Goal: Task Accomplishment & Management: Use online tool/utility

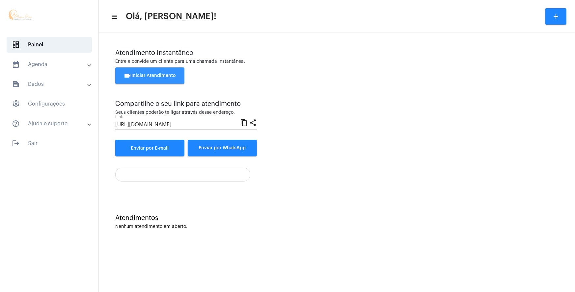
click at [154, 75] on span "videocam Iniciar Atendimento" at bounding box center [150, 75] width 52 height 5
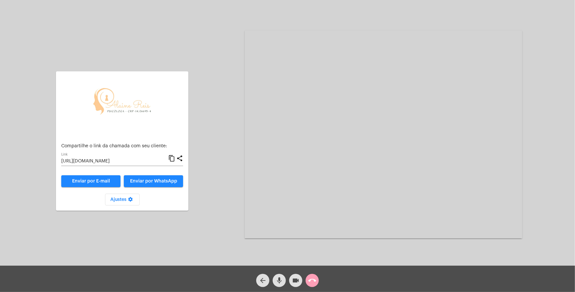
click at [312, 282] on mat-icon "call_end" at bounding box center [312, 281] width 8 height 8
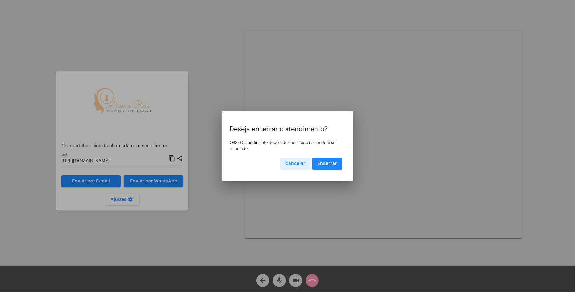
click at [334, 162] on span "Encerrar" at bounding box center [327, 164] width 19 height 5
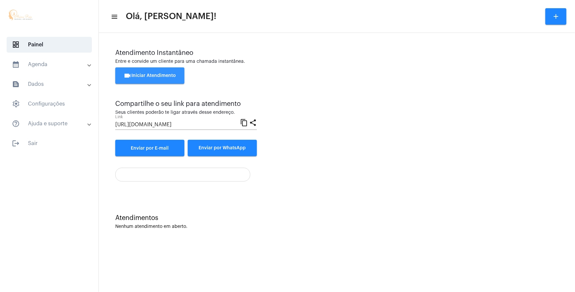
click at [178, 74] on button "videocam Iniciar Atendimento" at bounding box center [149, 76] width 69 height 16
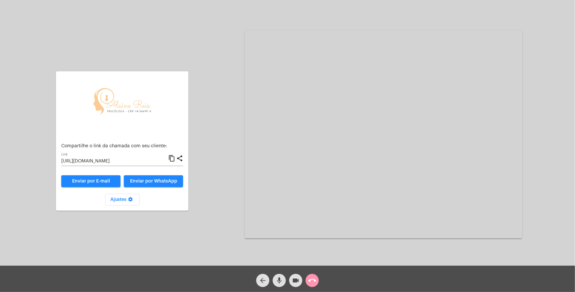
click at [311, 279] on mat-icon "call_end" at bounding box center [312, 281] width 8 height 8
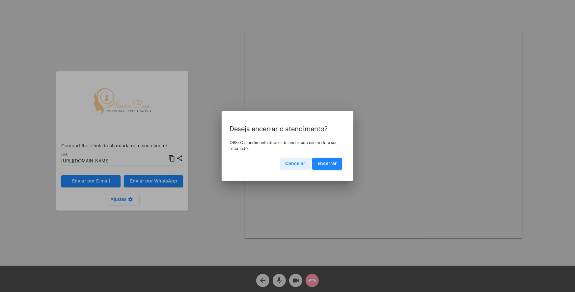
click at [326, 164] on span "Encerrar" at bounding box center [327, 164] width 19 height 5
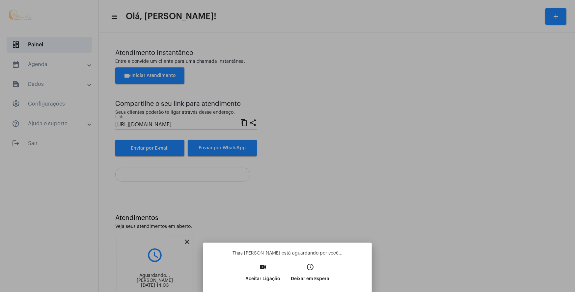
click at [261, 267] on mat-icon "video_call" at bounding box center [263, 267] width 8 height 8
